Goal: Task Accomplishment & Management: Complete application form

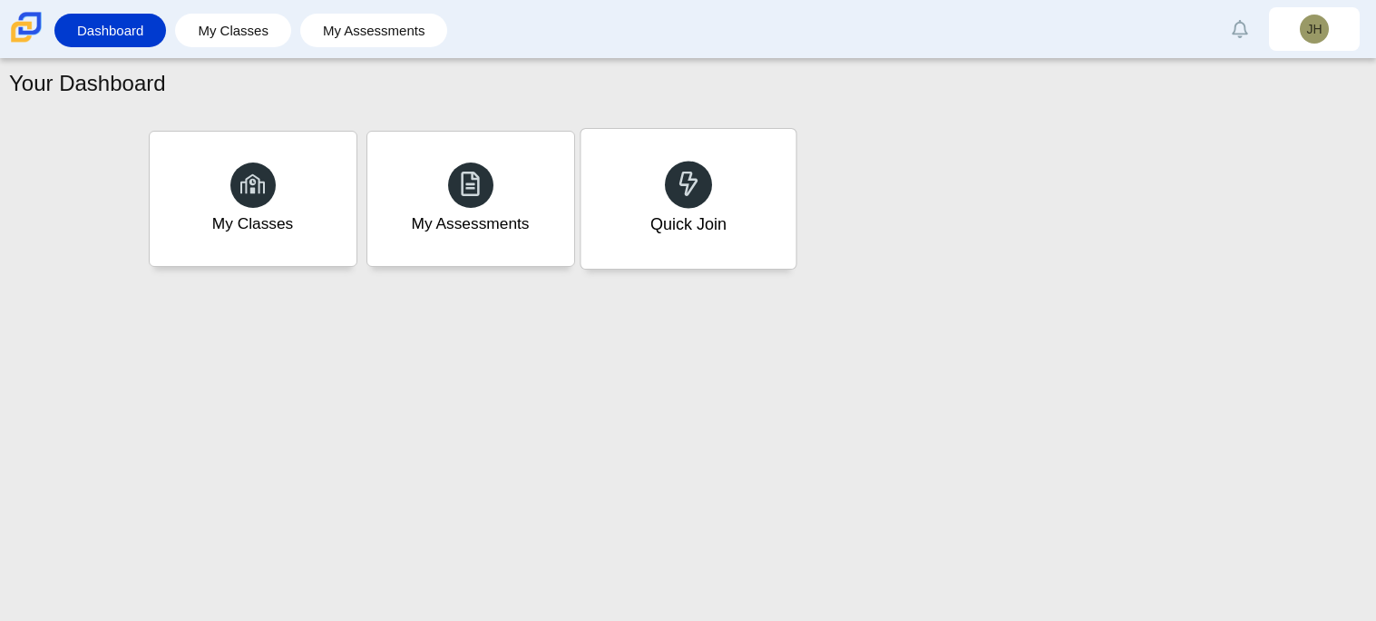
click at [761, 187] on div "Quick Join" at bounding box center [688, 199] width 215 height 140
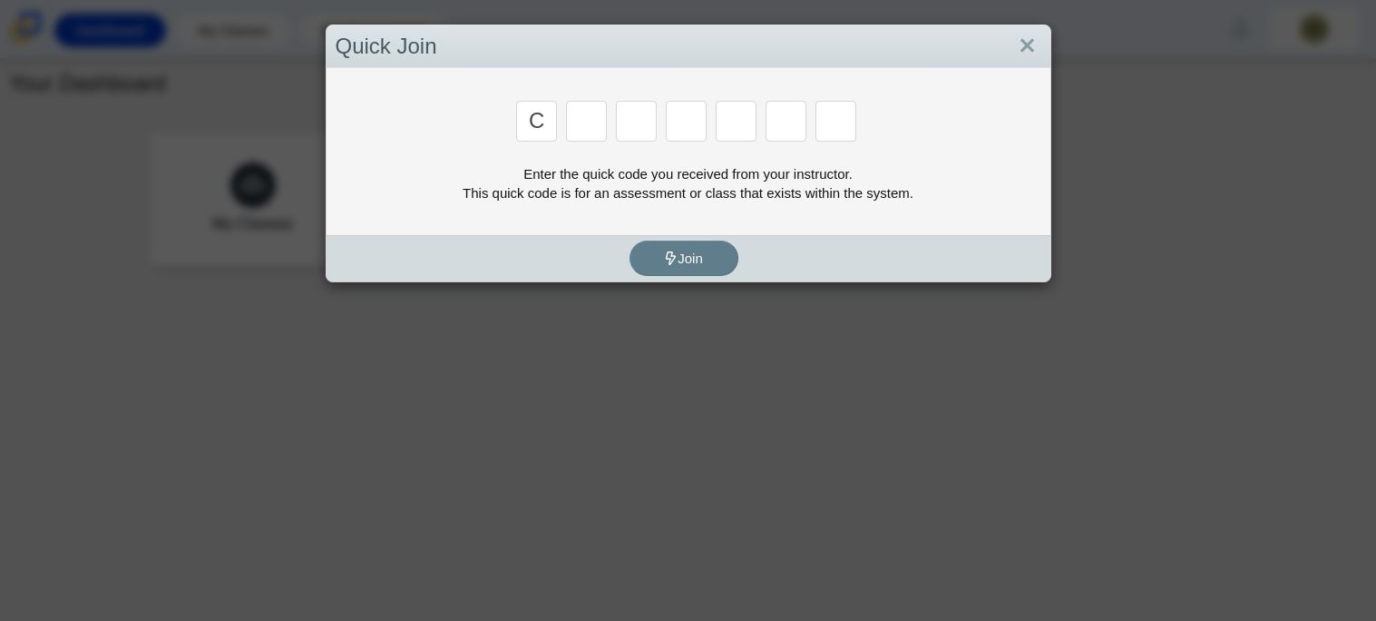
type input "c"
type input "x"
type input "d"
type input "c"
type input "s"
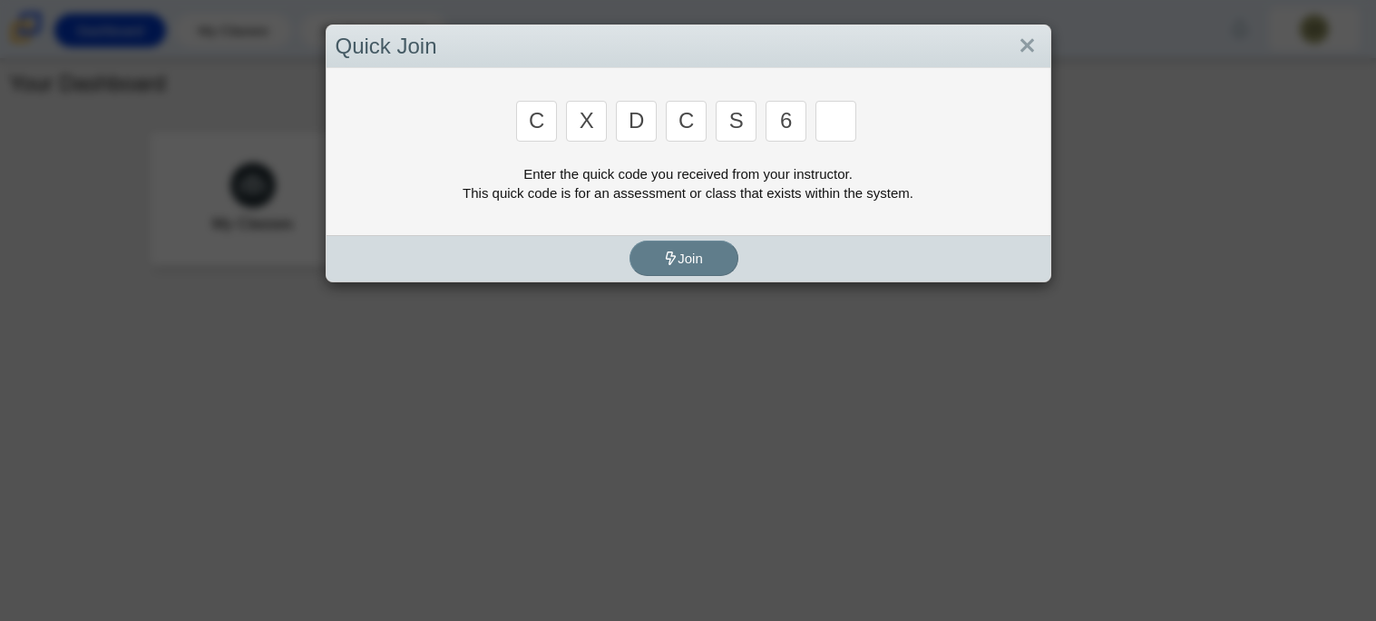
type input "6"
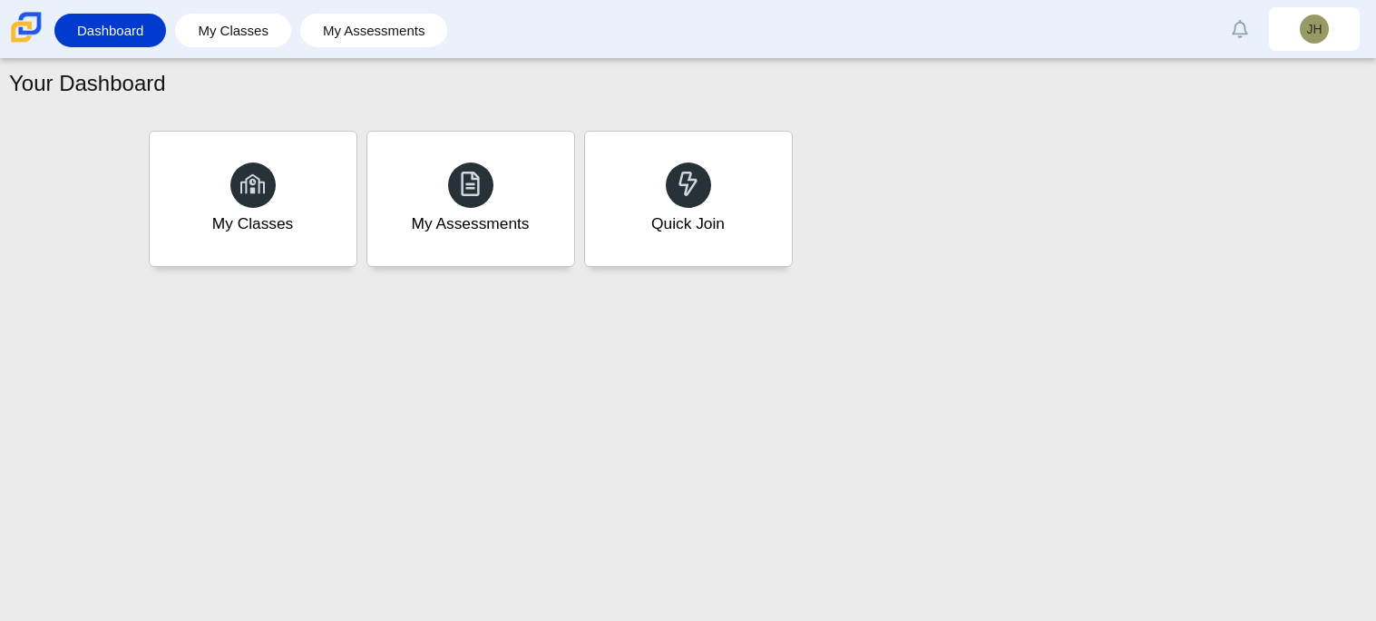
type input "s"
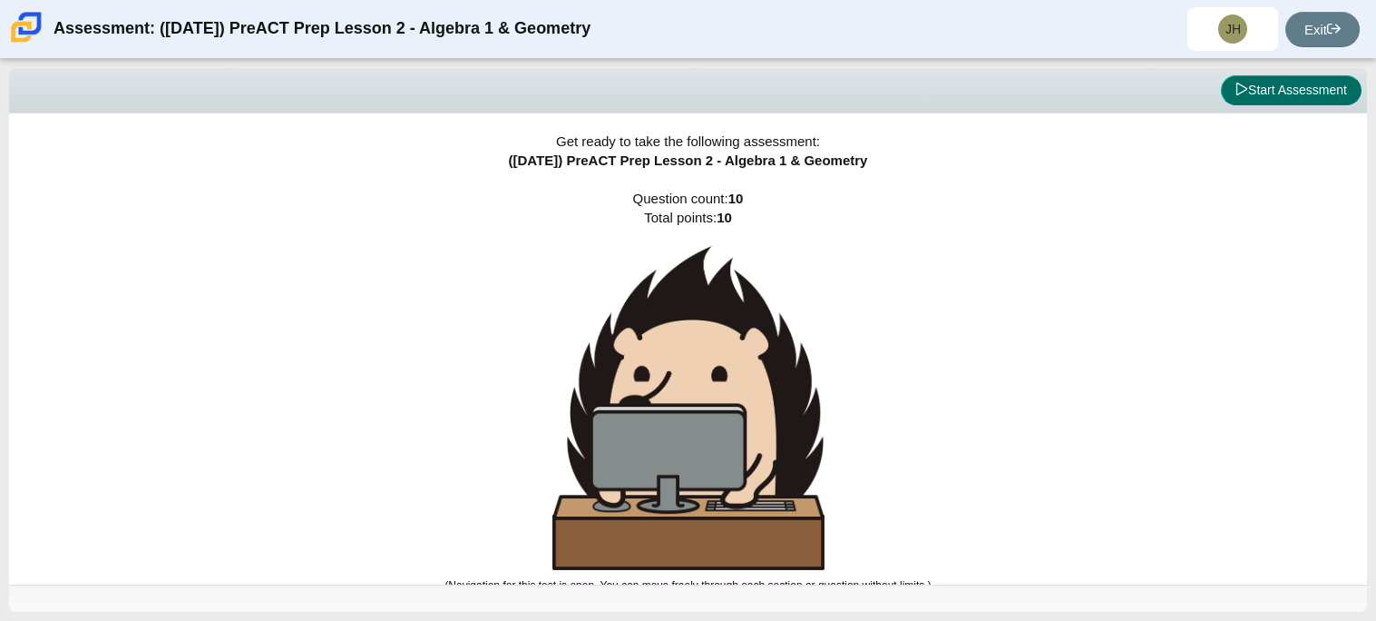
click at [1279, 80] on button "Start Assessment" at bounding box center [1291, 90] width 141 height 31
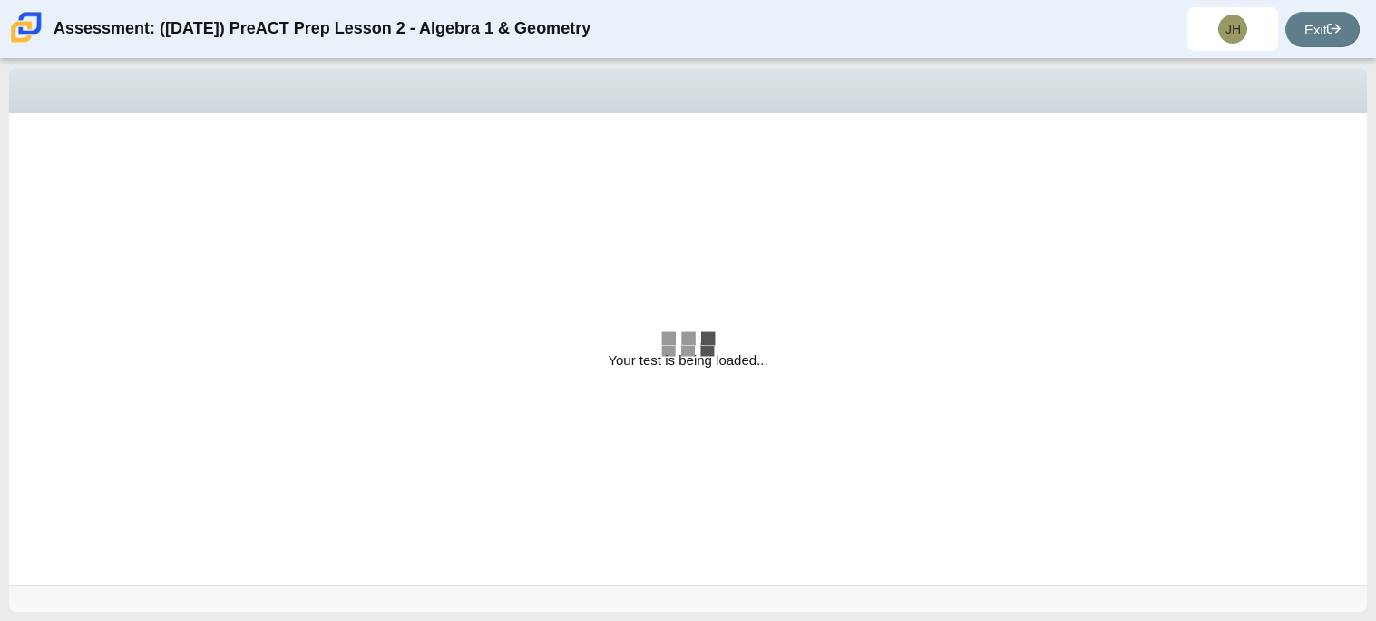
select select "bbf5d072-3e0b-44c4-9a12-6e7c9033f65b"
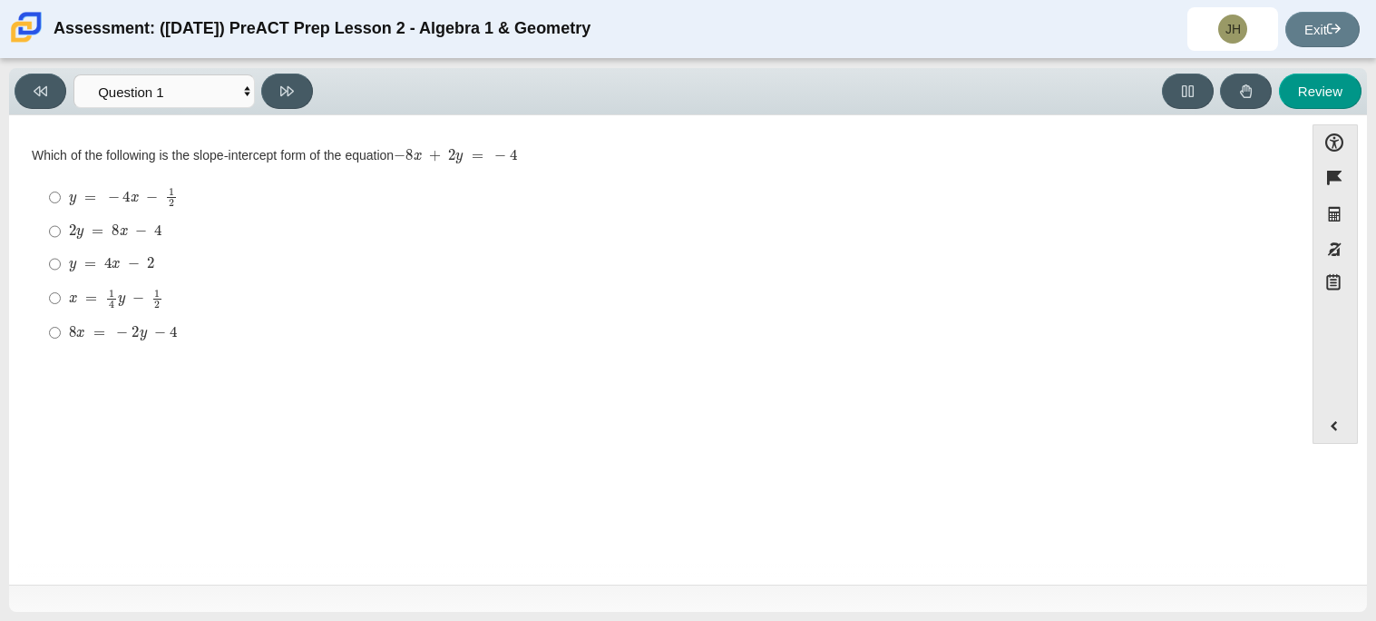
click at [112, 268] on mjx-c "Assessment items" at bounding box center [116, 264] width 9 height 7
click at [61, 268] on input "y = 4 x − 2 y = 4 x − 2" at bounding box center [55, 264] width 12 height 33
radio input "true"
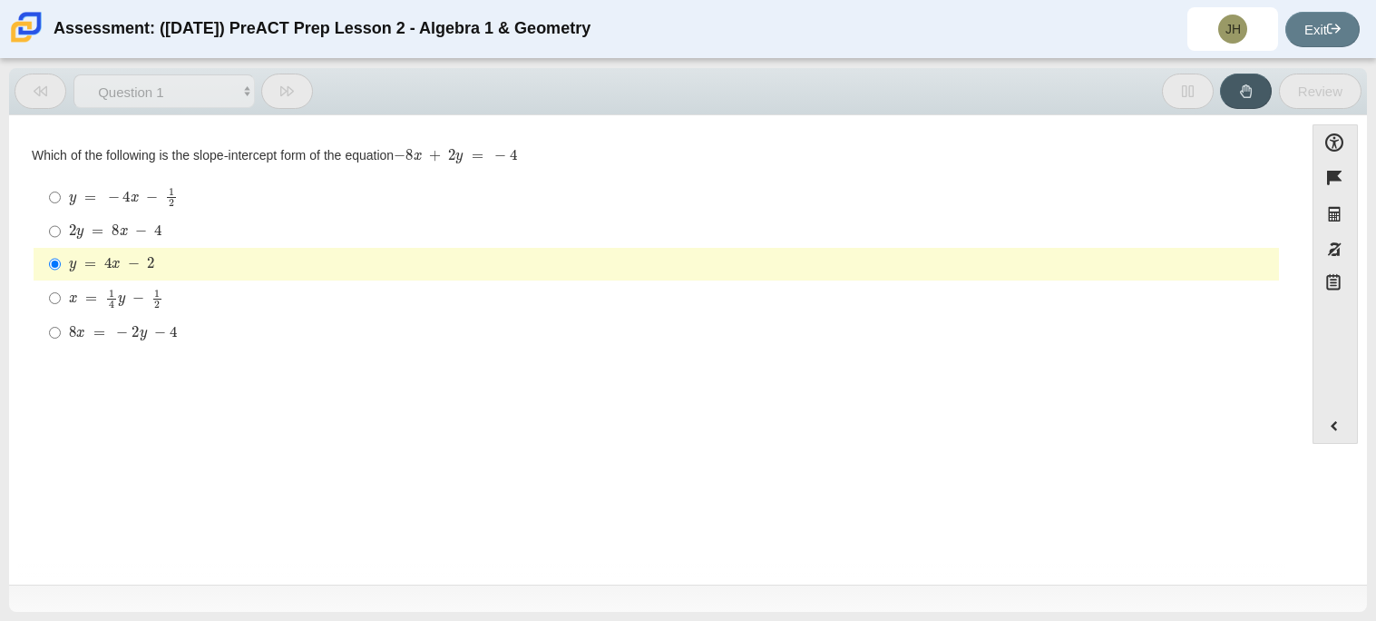
click at [112, 268] on mjx-c "Assessment items" at bounding box center [116, 264] width 9 height 7
click at [61, 268] on input "y = 4 x − 2 y = 4 x − 2" at bounding box center [55, 264] width 12 height 33
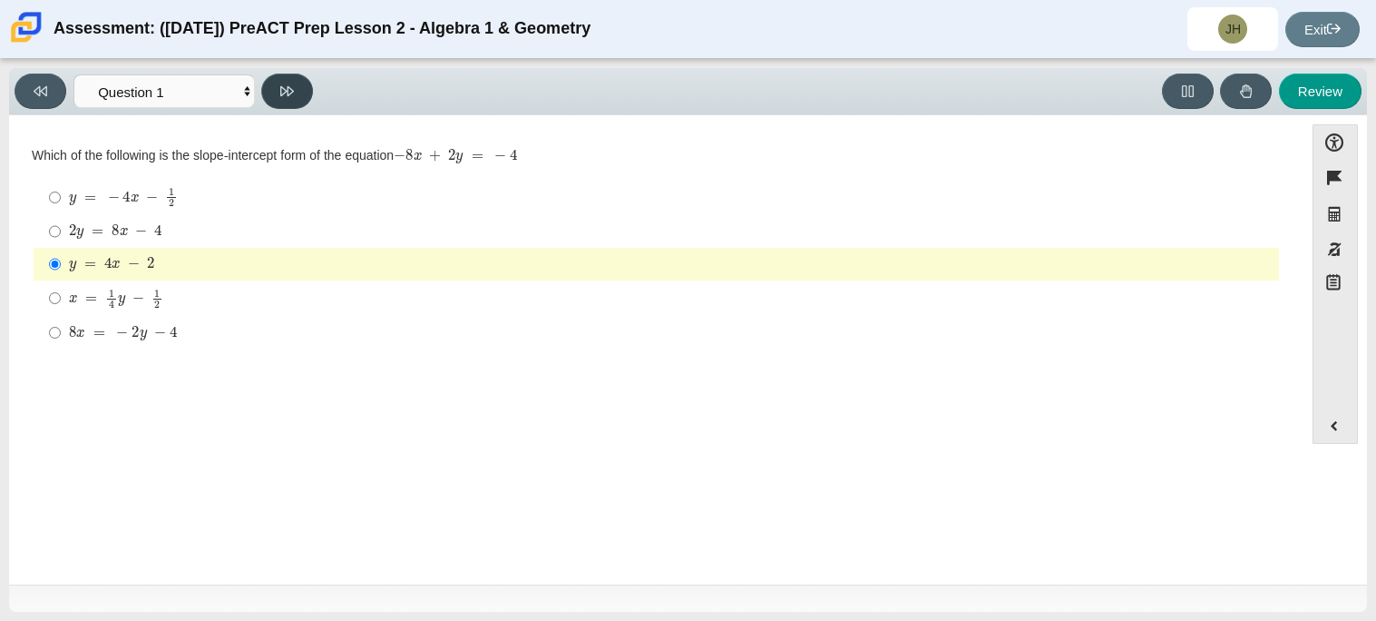
click at [305, 97] on button at bounding box center [287, 90] width 52 height 35
select select "ed62e223-81bd-4cbf-ab48-ab975844bd1f"
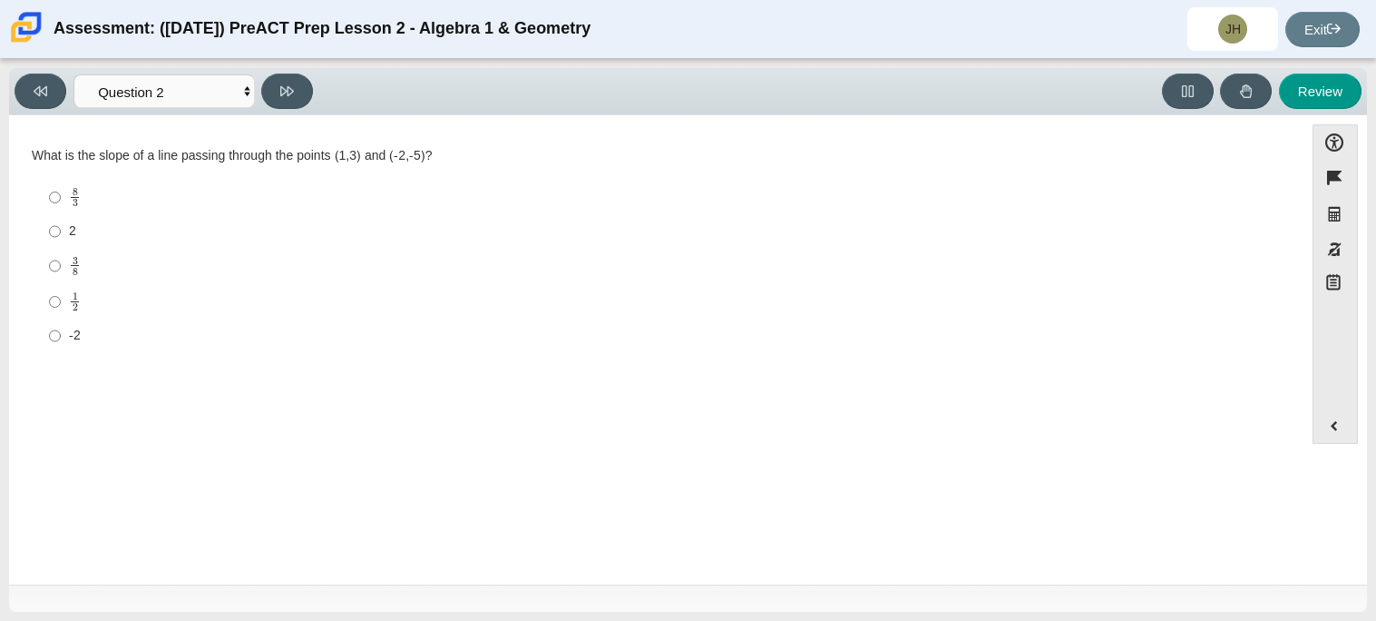
click at [80, 277] on mjx-container "3 8" at bounding box center [75, 264] width 12 height 34
click at [61, 277] on input "3 8 3 eighths" at bounding box center [55, 265] width 12 height 35
radio input "true"
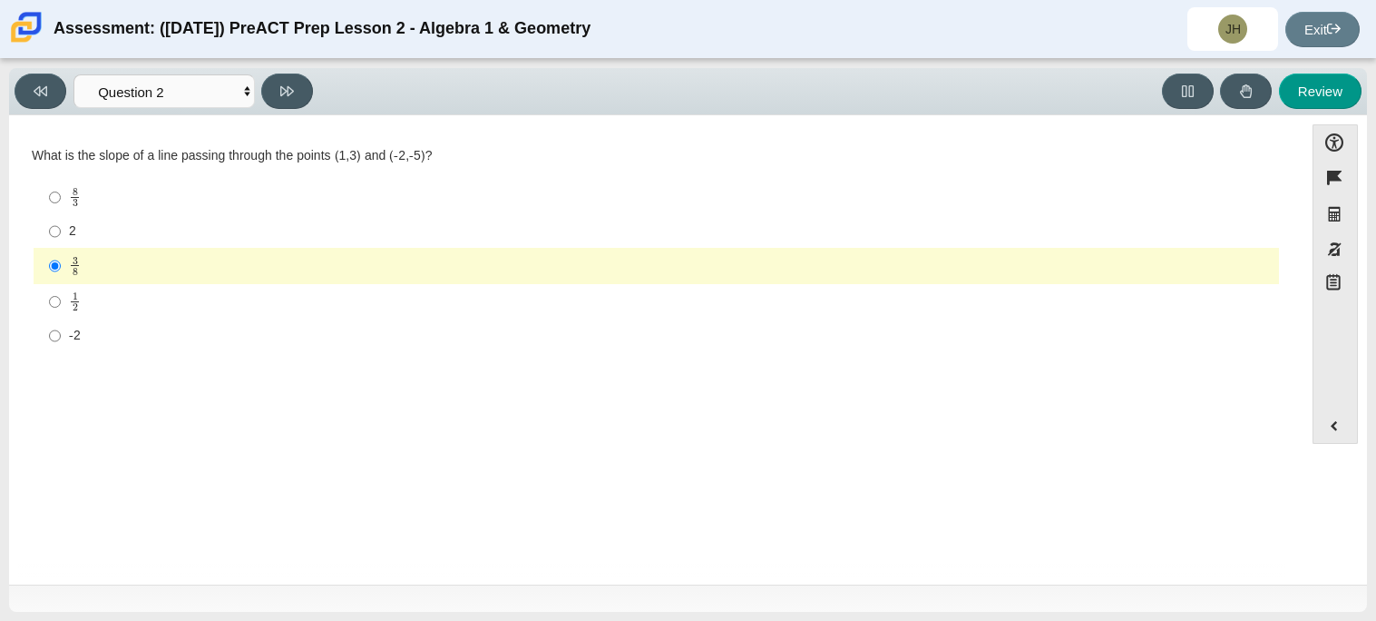
click at [73, 296] on mjx-c "Assessment items" at bounding box center [75, 295] width 5 height 7
click at [61, 296] on input "1 2 1 half" at bounding box center [55, 301] width 12 height 35
radio input "true"
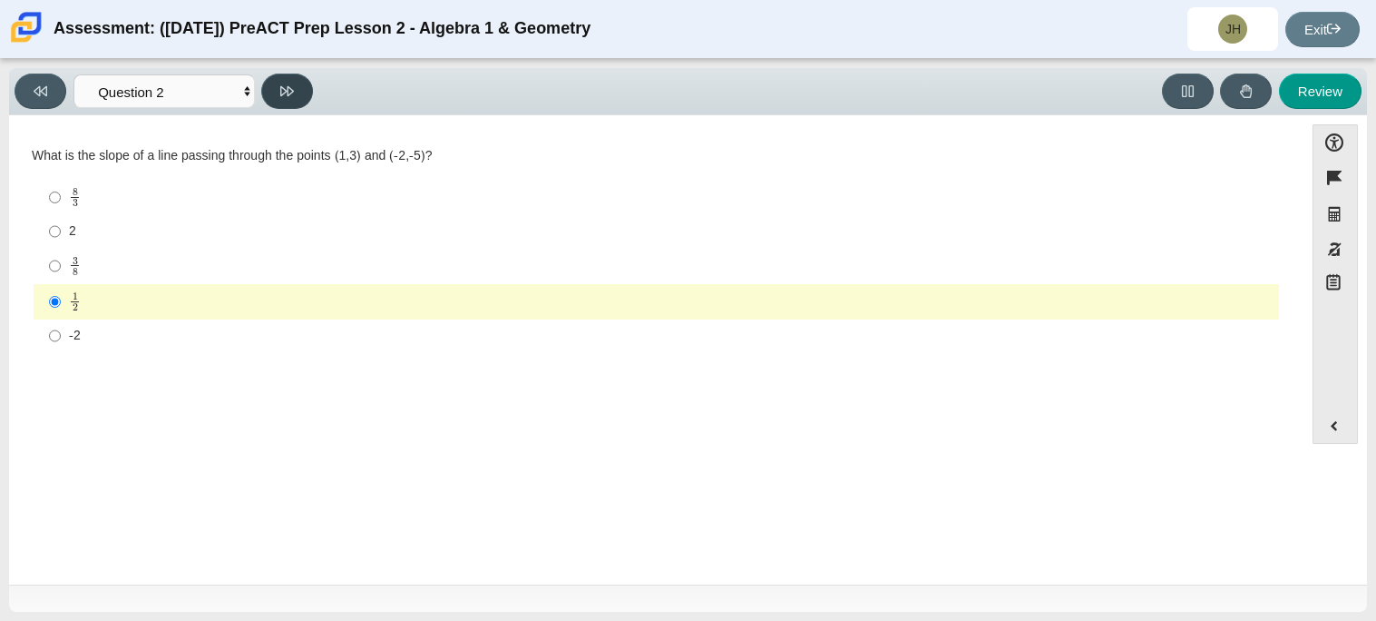
click at [296, 93] on button at bounding box center [287, 90] width 52 height 35
select select "97f4f5fa-a52e-4fed-af51-565bfcdf47cb"
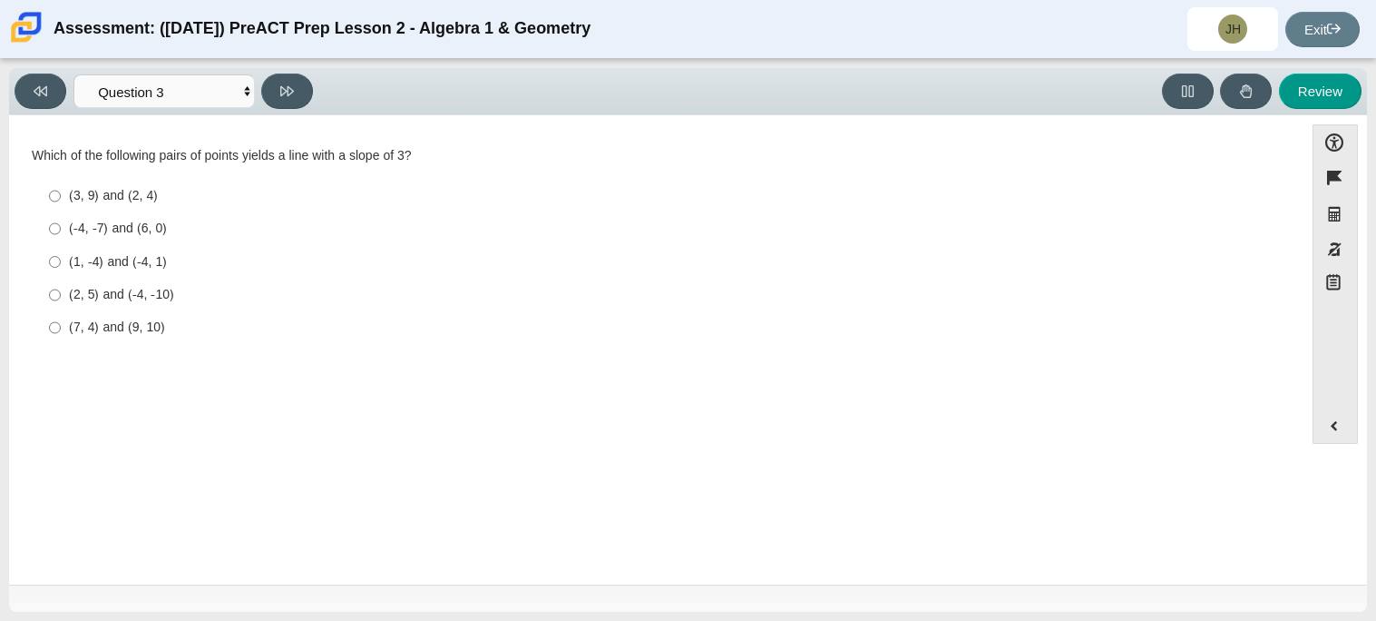
click at [138, 202] on div "(3, 9) and (2, 4)" at bounding box center [670, 196] width 1203 height 18
click at [61, 202] on input "(3, 9) and (2, 4) (3, 9) and (2, 4)" at bounding box center [55, 196] width 12 height 33
radio input "true"
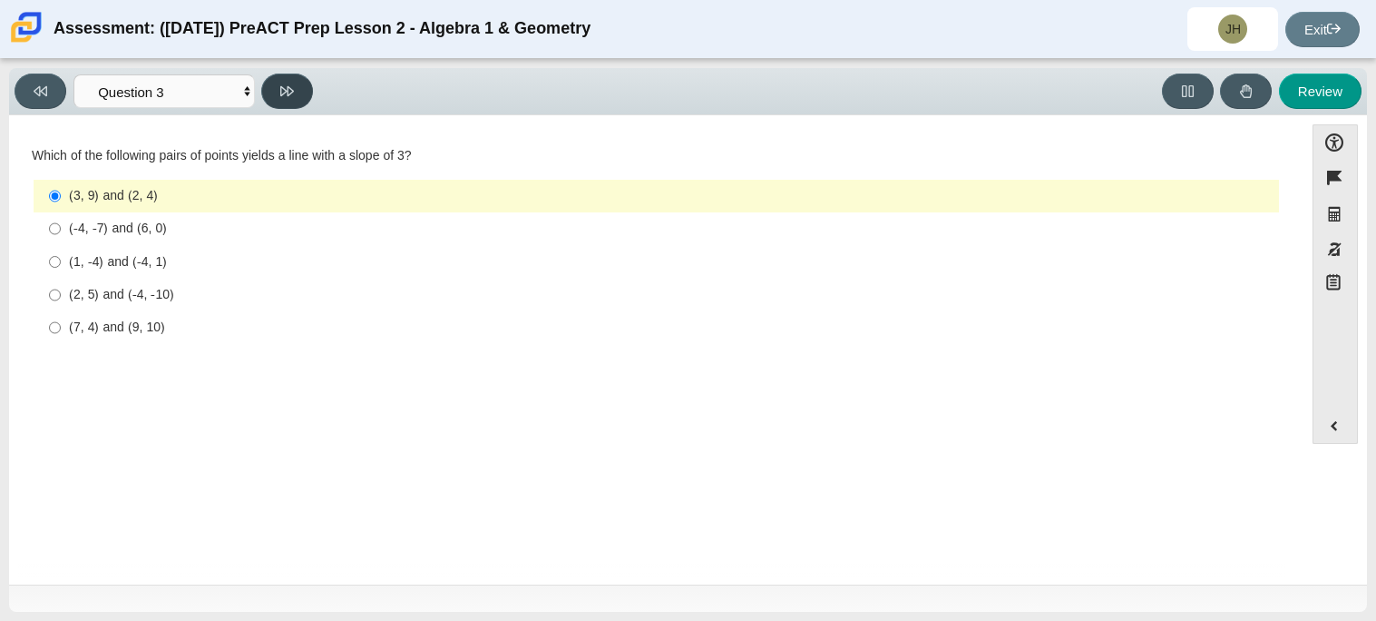
click at [295, 93] on button at bounding box center [287, 90] width 52 height 35
select select "89427bb7-e313-4f00-988f-8b8255897029"
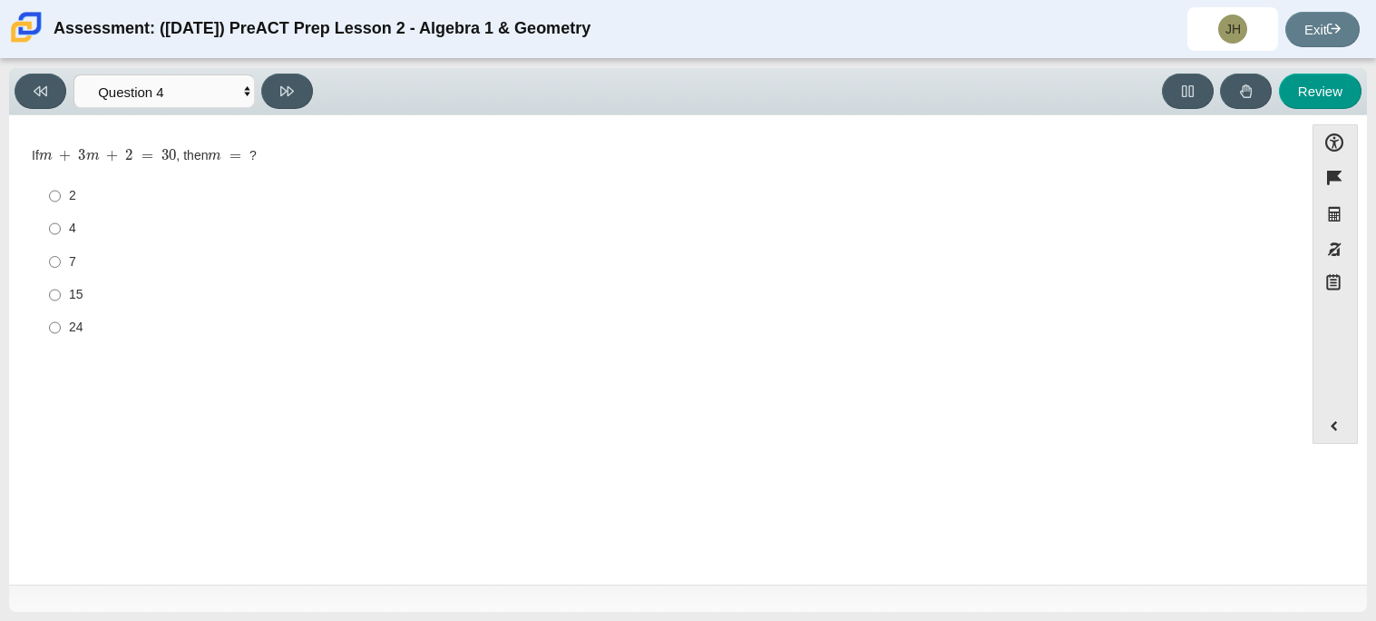
click at [78, 259] on div "7" at bounding box center [670, 262] width 1203 height 18
click at [61, 259] on input "7 7" at bounding box center [55, 261] width 12 height 33
radio input "true"
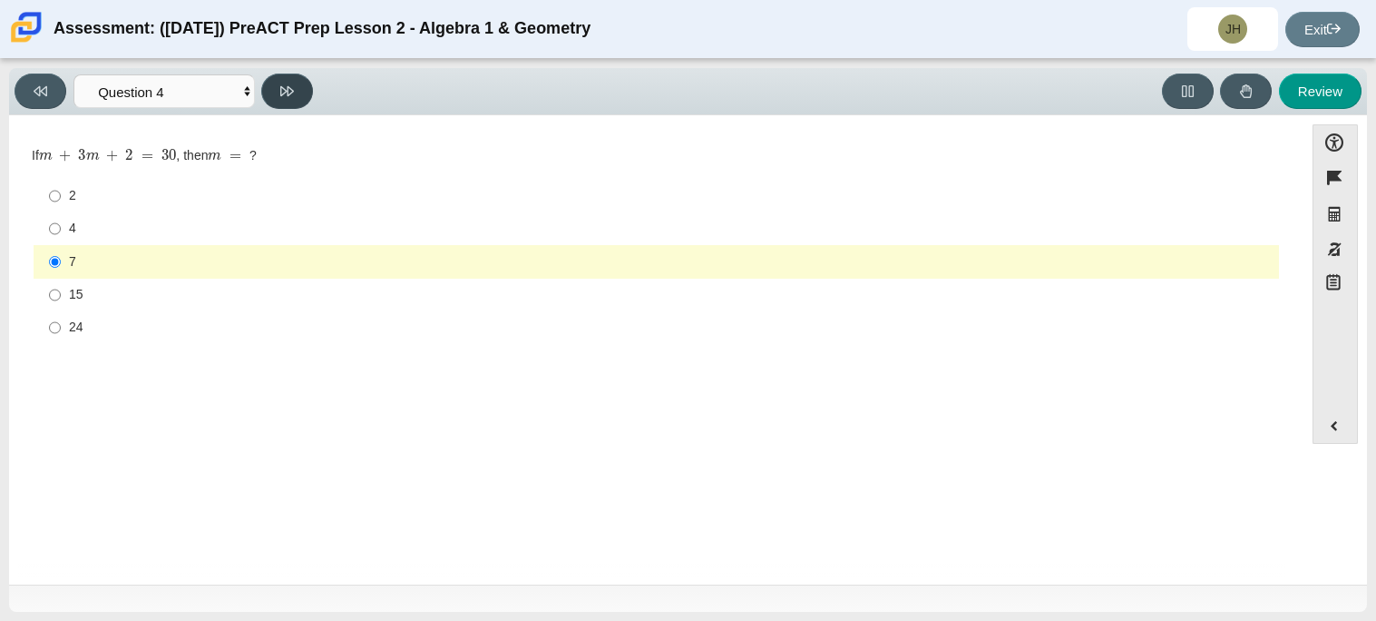
click at [292, 84] on icon at bounding box center [287, 91] width 14 height 14
select select "489dcffd-4e6a-49cf-a9d6-ad1d4a911a4e"
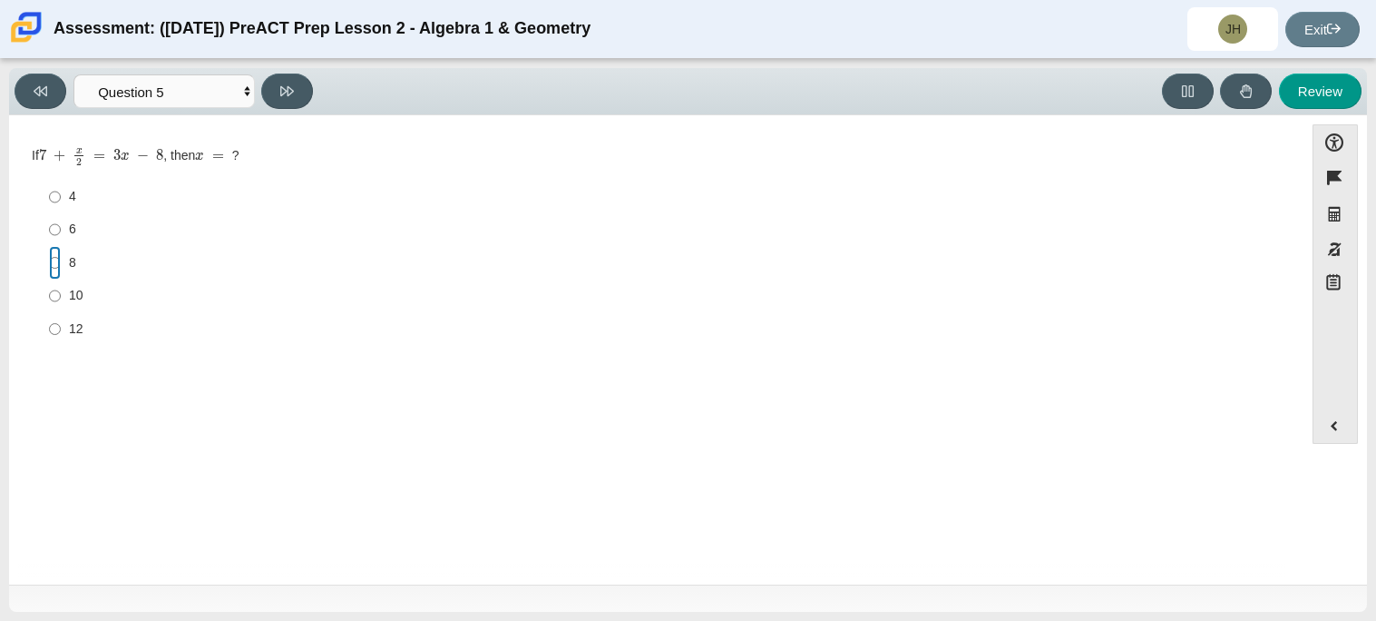
click at [54, 258] on input "8 8" at bounding box center [55, 262] width 12 height 33
radio input "true"
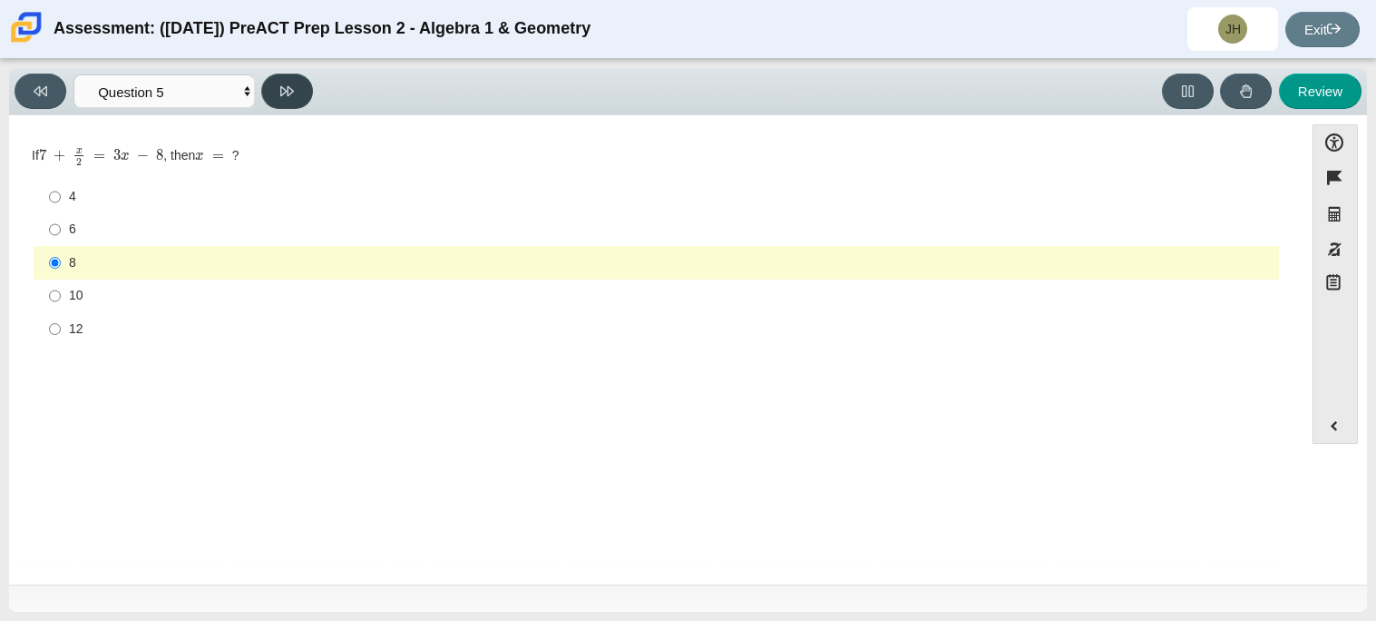
click at [292, 97] on icon at bounding box center [287, 91] width 14 height 14
select select "210571de-36a6-4d8e-a361-ceff8ef801dc"
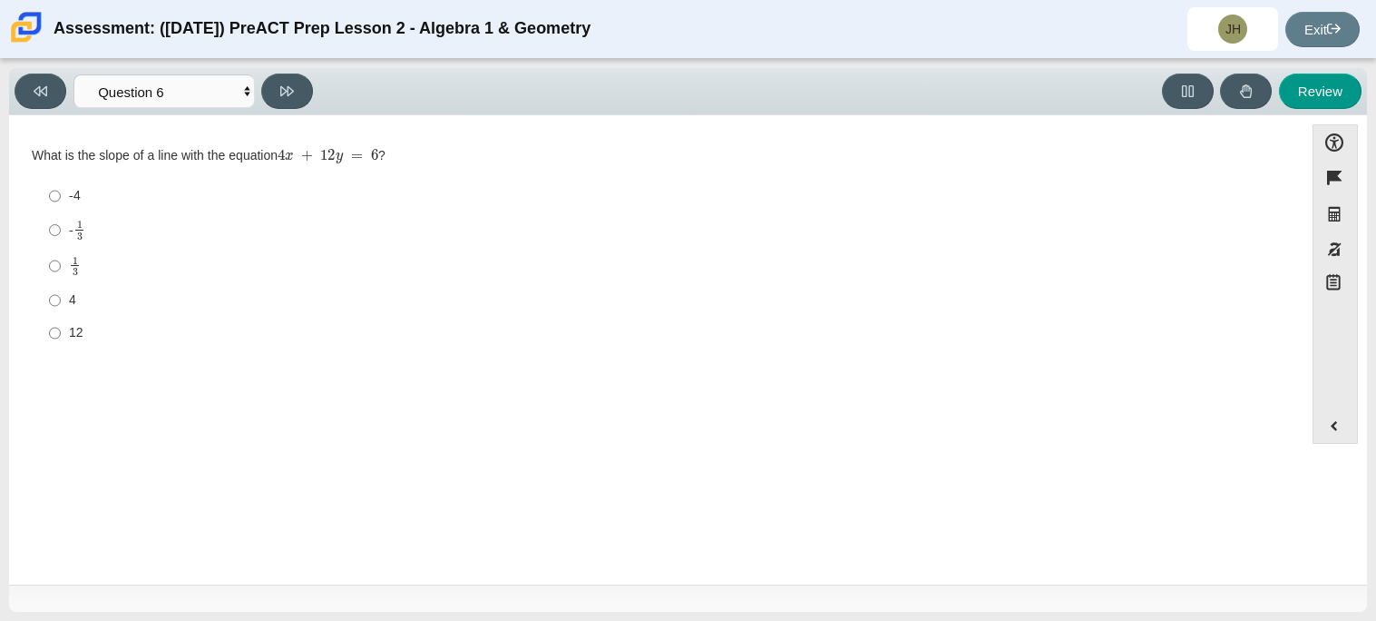
click at [45, 261] on label "1 3 1 third" at bounding box center [657, 265] width 1243 height 35
click at [49, 261] on input "1 3 1 third" at bounding box center [55, 265] width 12 height 35
radio input "true"
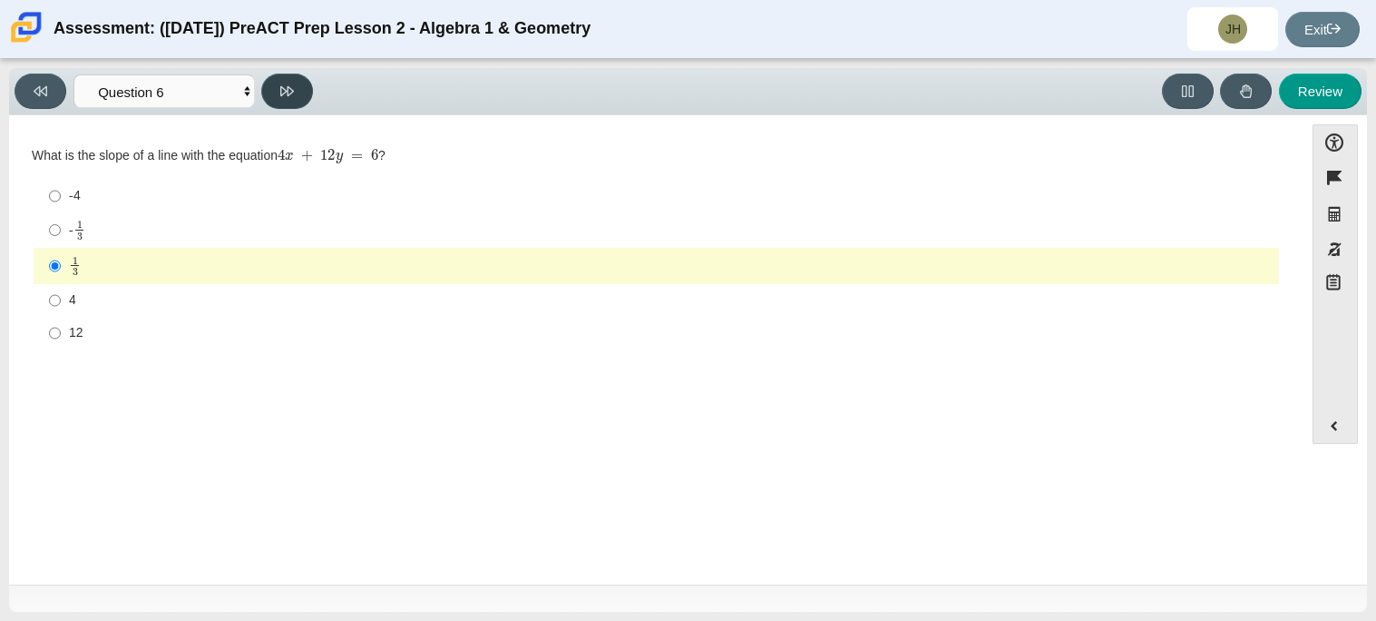
click at [303, 88] on button at bounding box center [287, 90] width 52 height 35
select select "ec95ace6-bebc-42b8-9428-40567494d4da"
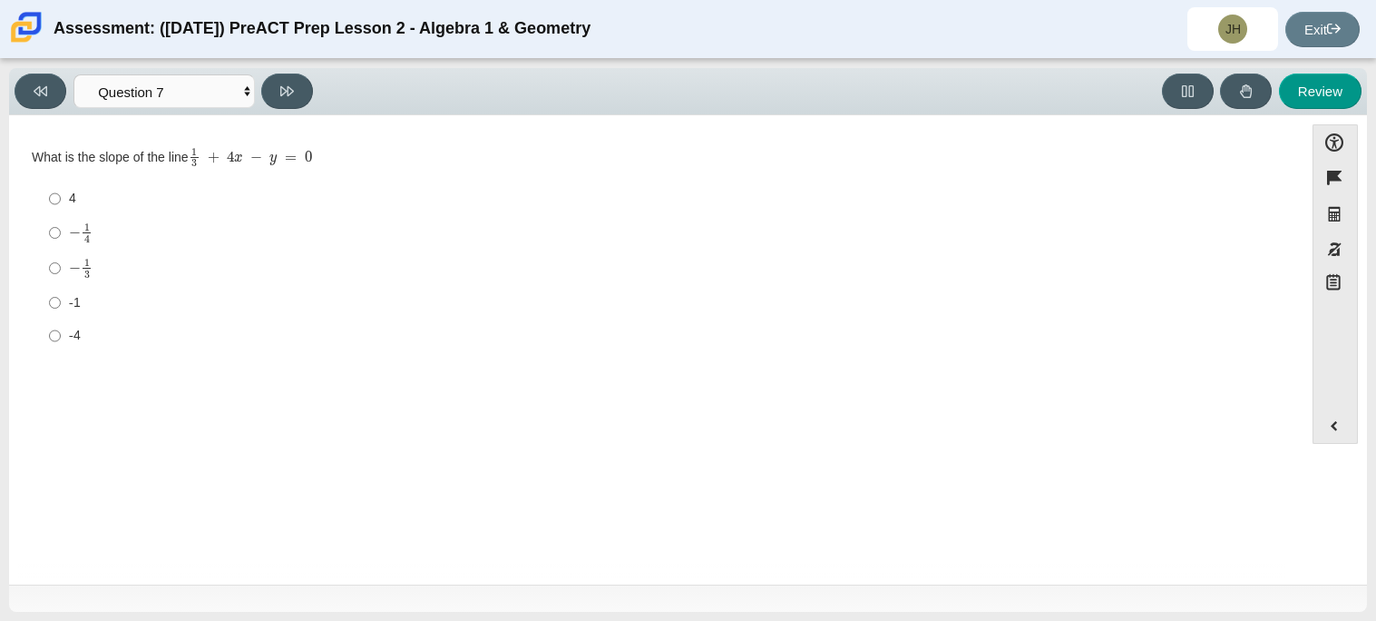
click at [61, 201] on label "4 4" at bounding box center [657, 198] width 1243 height 33
click at [61, 201] on input "4 4" at bounding box center [55, 198] width 12 height 33
radio input "true"
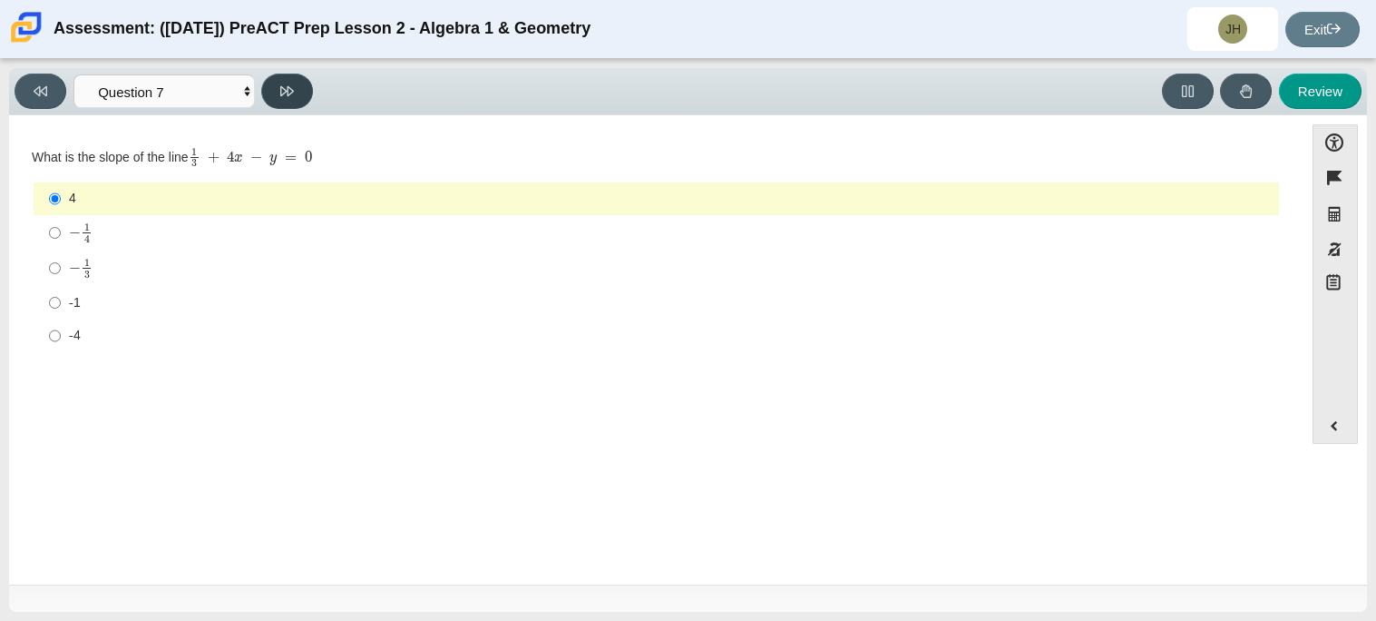
click at [286, 89] on icon at bounding box center [287, 91] width 14 height 10
select select "ce81fe10-bf29-4b5e-8bd7-4f47f2fed4d8"
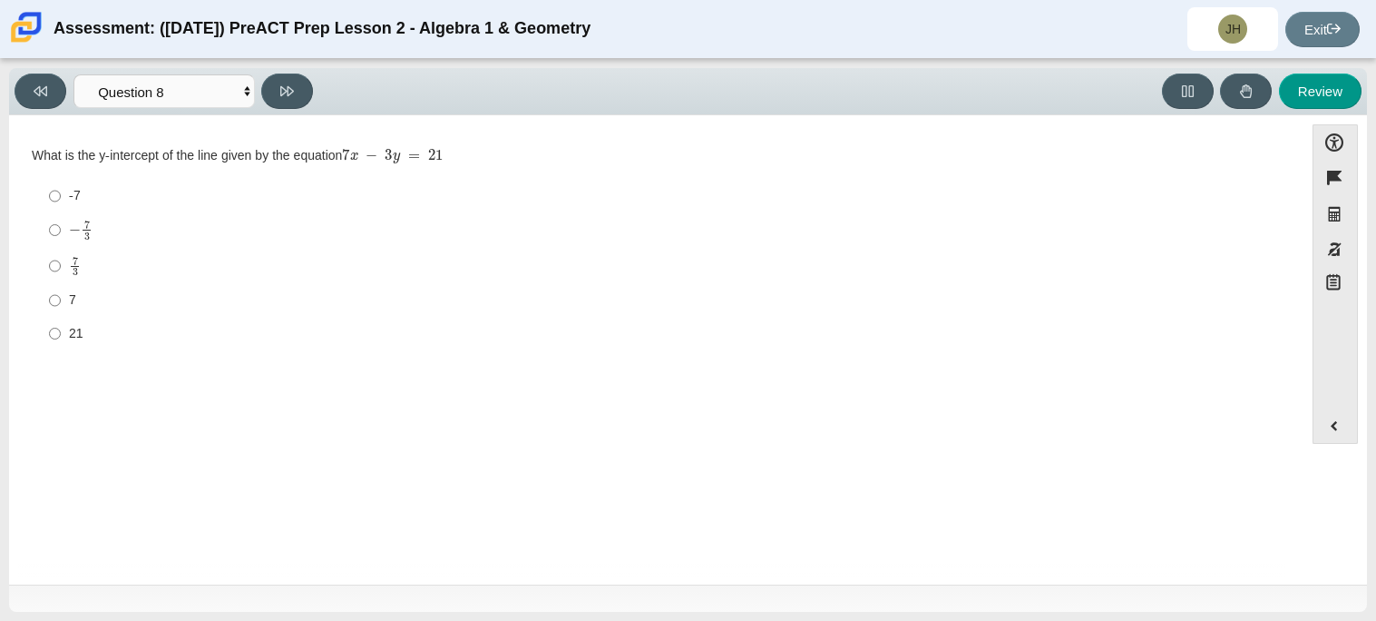
click at [72, 295] on div "7" at bounding box center [670, 300] width 1203 height 18
click at [61, 295] on input "7 7" at bounding box center [55, 300] width 12 height 33
radio input "true"
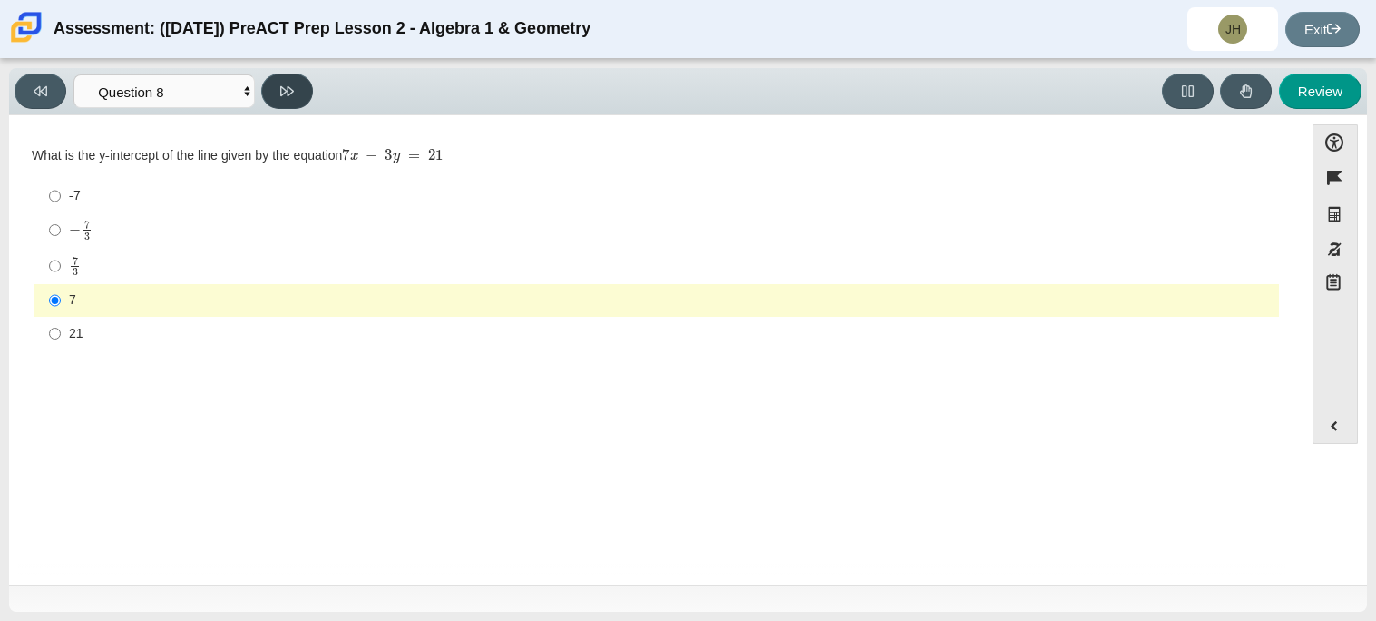
click at [292, 93] on icon at bounding box center [287, 91] width 14 height 14
select select "14773eaf-2ca1-47ae-afe7-a624a56f34b3"
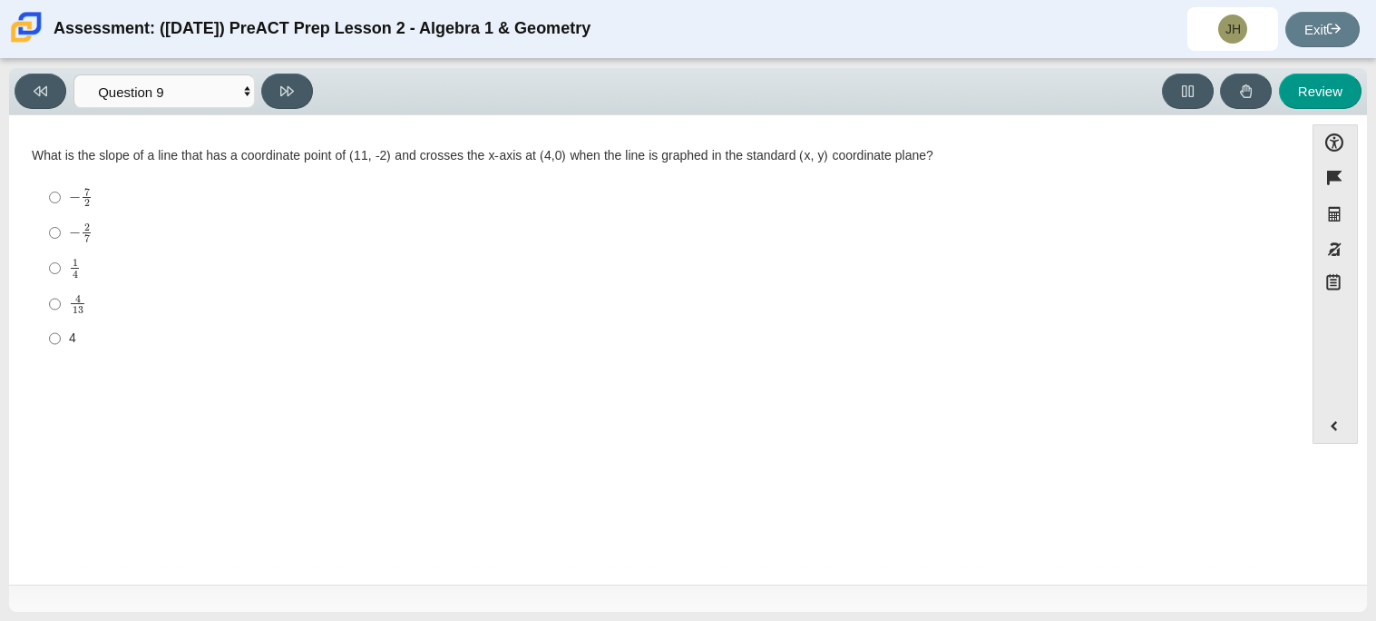
click at [73, 273] on mjx-c "Assessment items" at bounding box center [75, 273] width 5 height 7
click at [61, 273] on input "1 4 1 fourth" at bounding box center [55, 267] width 12 height 35
radio input "true"
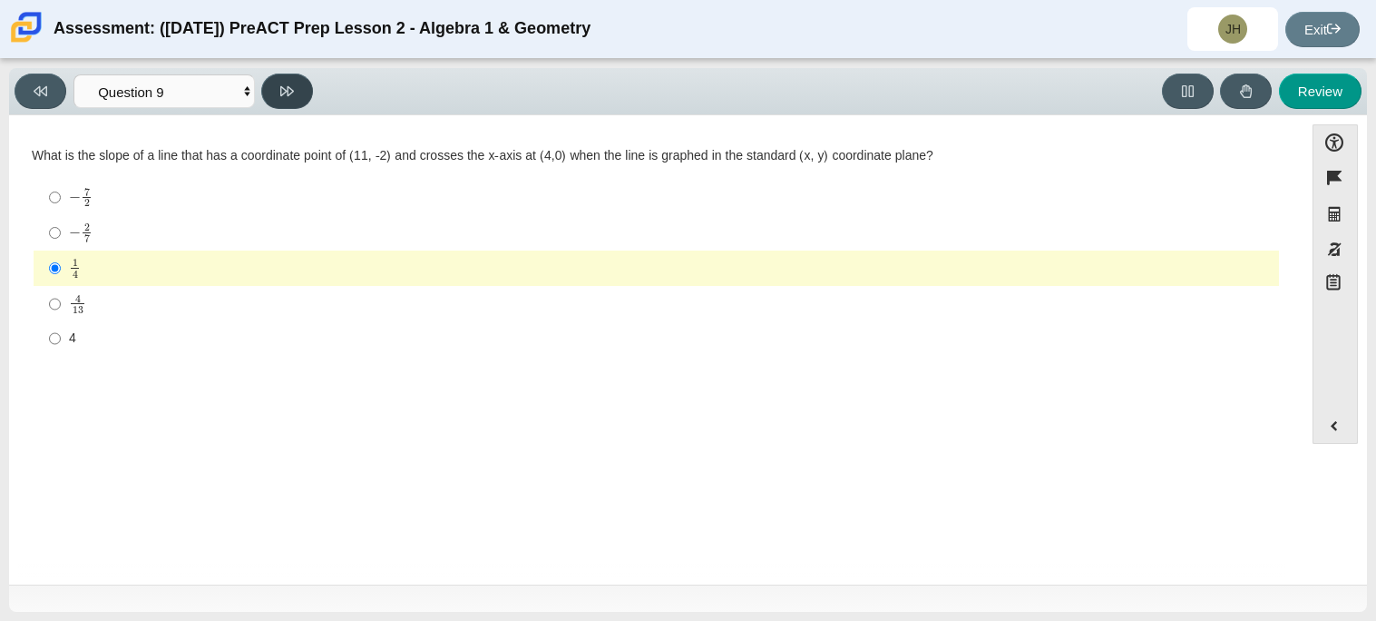
click at [304, 88] on button at bounding box center [287, 90] width 52 height 35
select select "96b71634-eacb-4f7e-8aef-411727d9bcba"
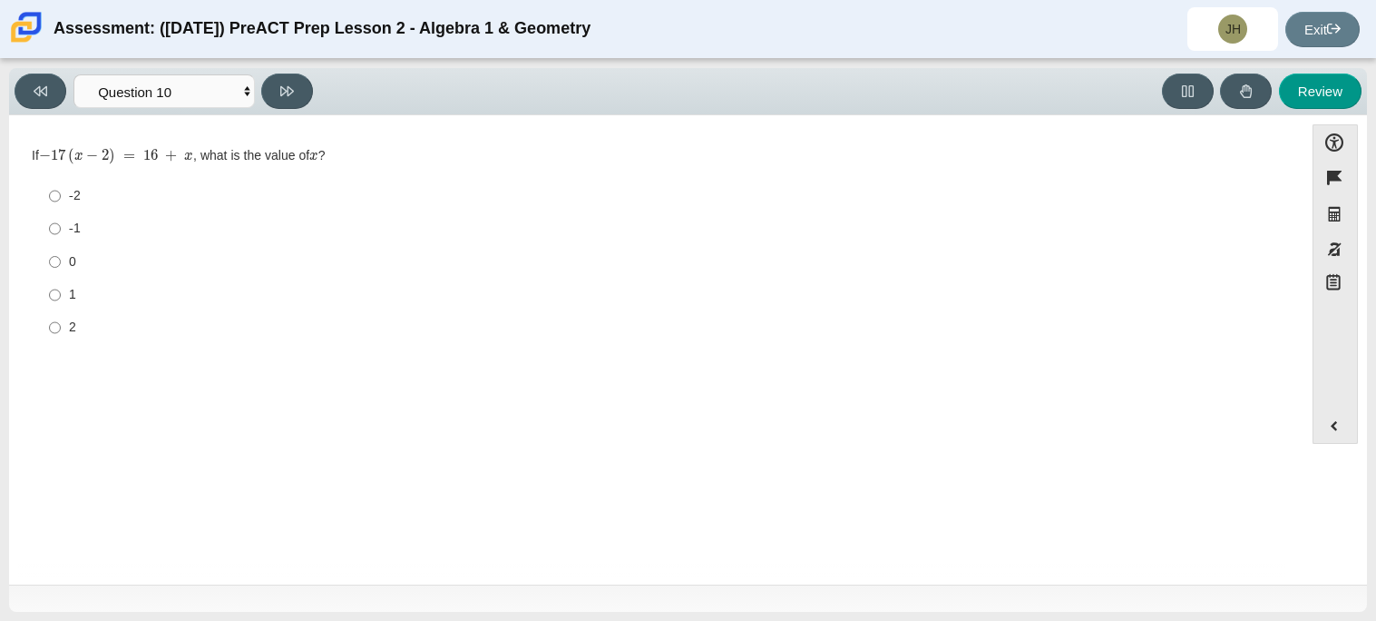
click at [223, 165] on div "If − 17 ( x − 2 ) = 16 + x , what is the value of x ? Responses -2 -2 -1 -1 0 0…" at bounding box center [656, 246] width 1249 height 199
click at [69, 291] on div "1" at bounding box center [670, 295] width 1203 height 18
click at [61, 291] on input "1 1" at bounding box center [55, 295] width 12 height 33
radio input "true"
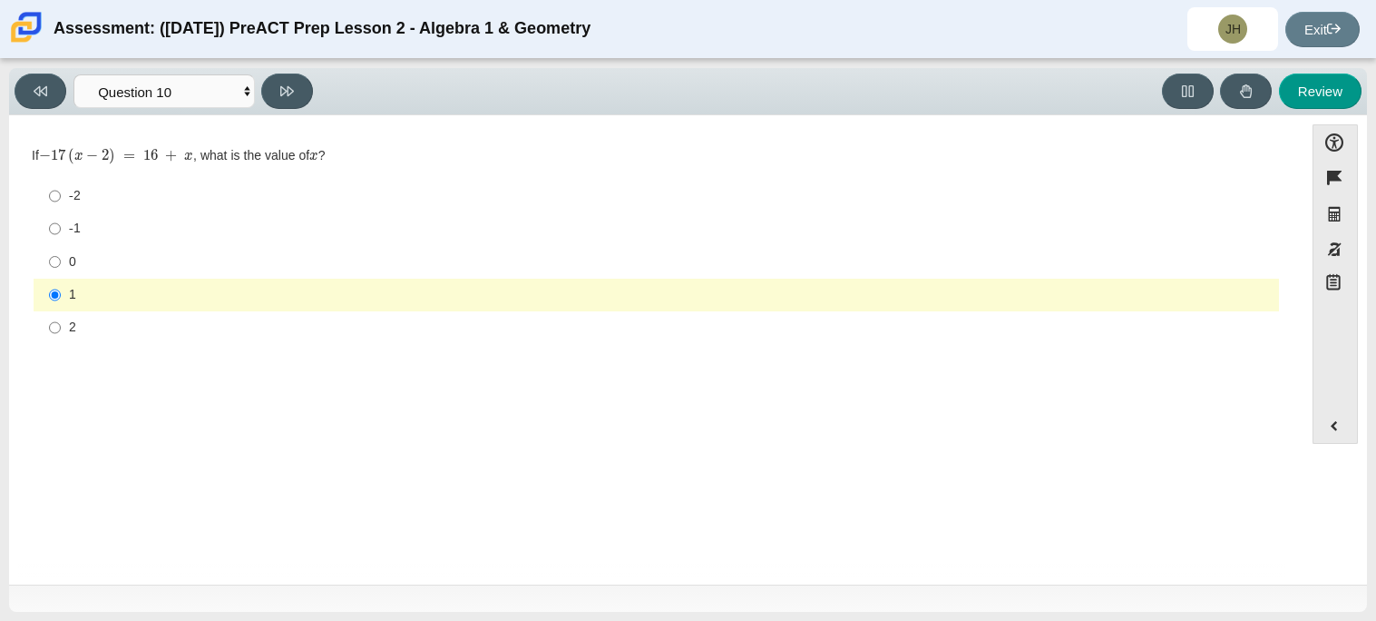
click at [62, 318] on label "2 2" at bounding box center [657, 327] width 1243 height 33
click at [61, 318] on input "2 2" at bounding box center [55, 327] width 12 height 33
radio input "true"
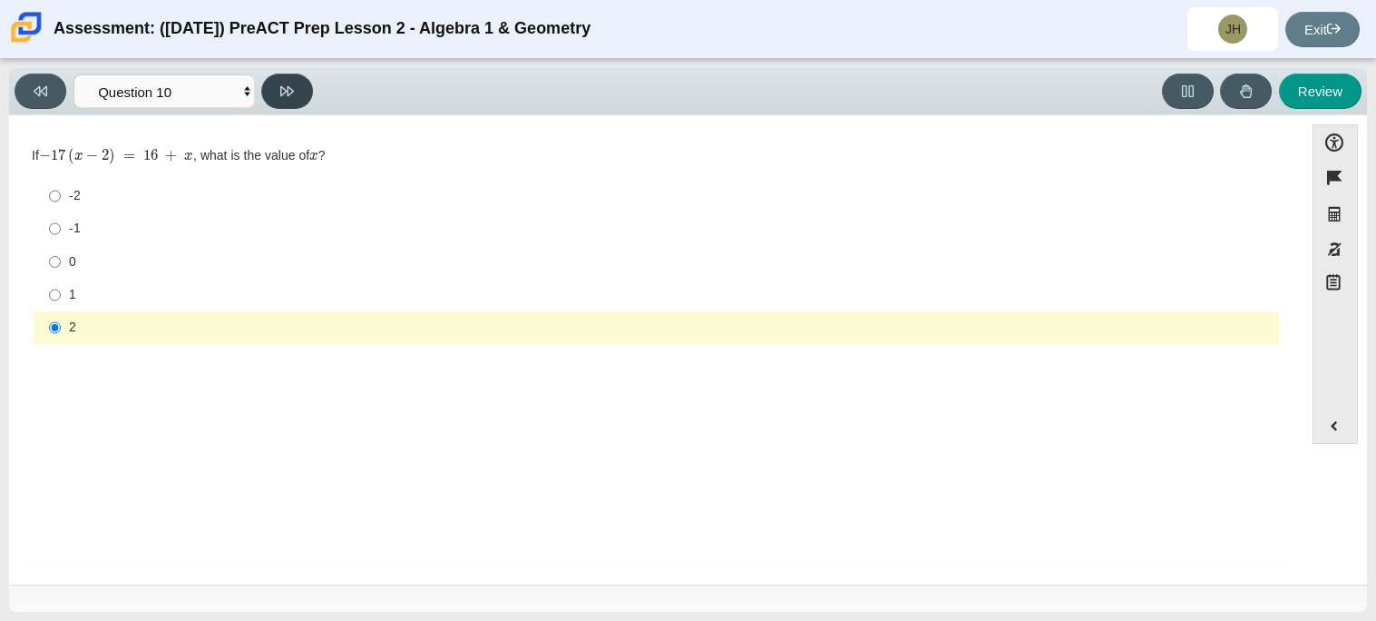
click at [289, 88] on icon at bounding box center [287, 91] width 14 height 14
select select "review"
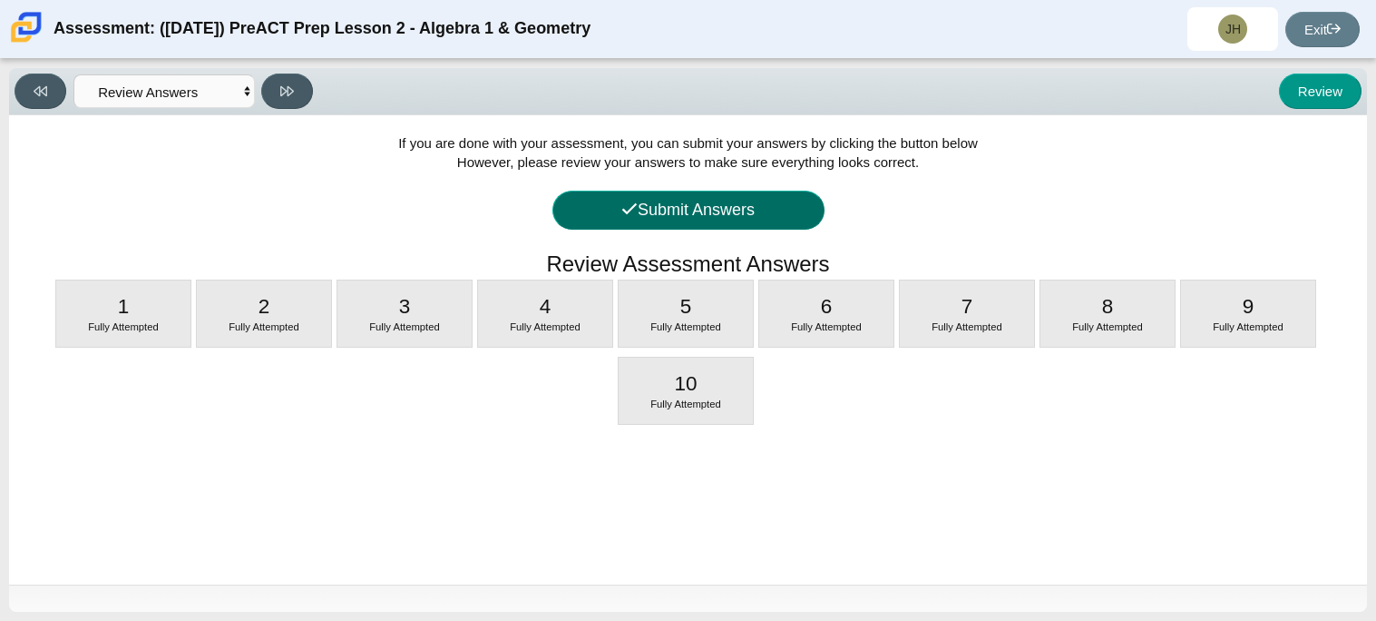
click at [643, 215] on button "Submit Answers" at bounding box center [689, 210] width 272 height 39
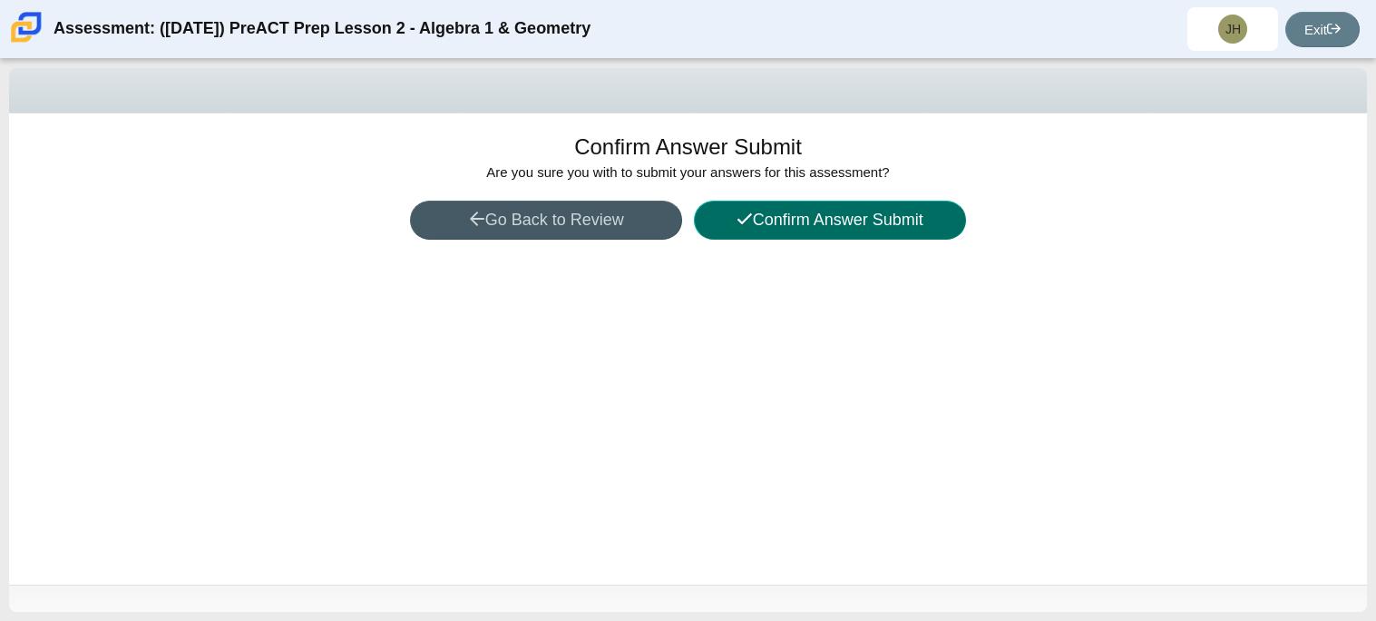
click at [726, 224] on button "Confirm Answer Submit" at bounding box center [830, 220] width 272 height 39
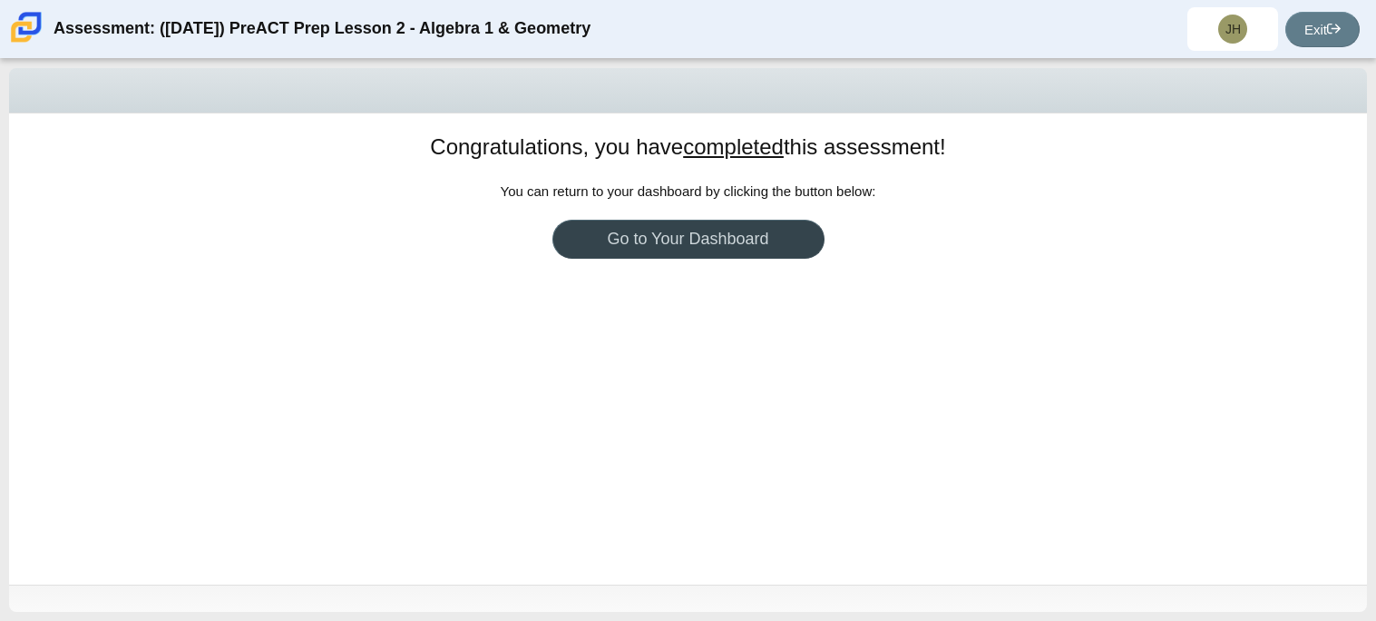
click at [724, 233] on link "Go to Your Dashboard" at bounding box center [689, 239] width 272 height 39
